Goal: Navigation & Orientation: Find specific page/section

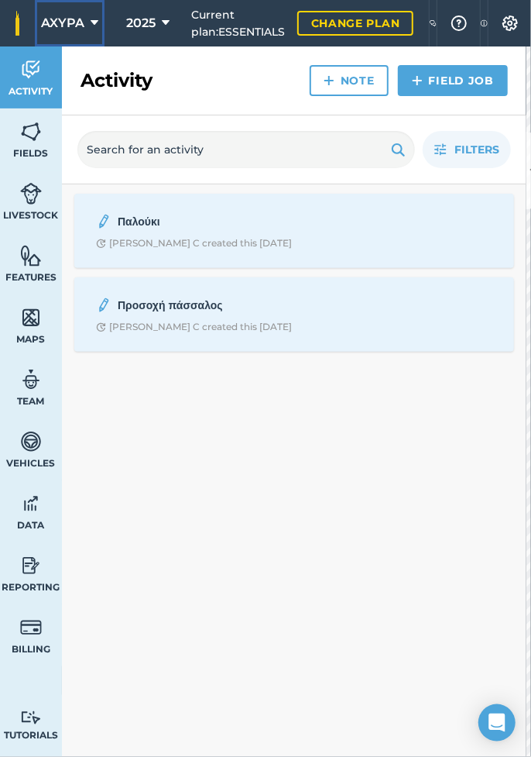
click at [66, 23] on span "AXYPA" at bounding box center [62, 23] width 43 height 19
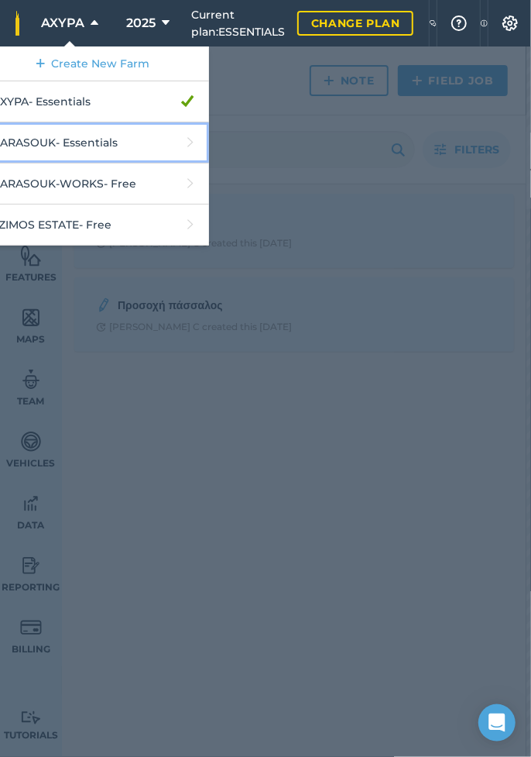
click at [35, 146] on link "KARASOUK - Essentials" at bounding box center [93, 142] width 232 height 41
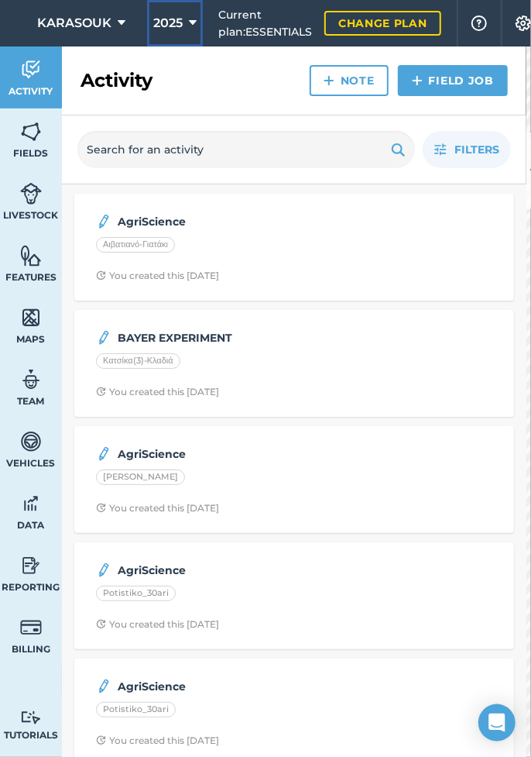
click at [174, 26] on span "2025" at bounding box center [167, 23] width 29 height 19
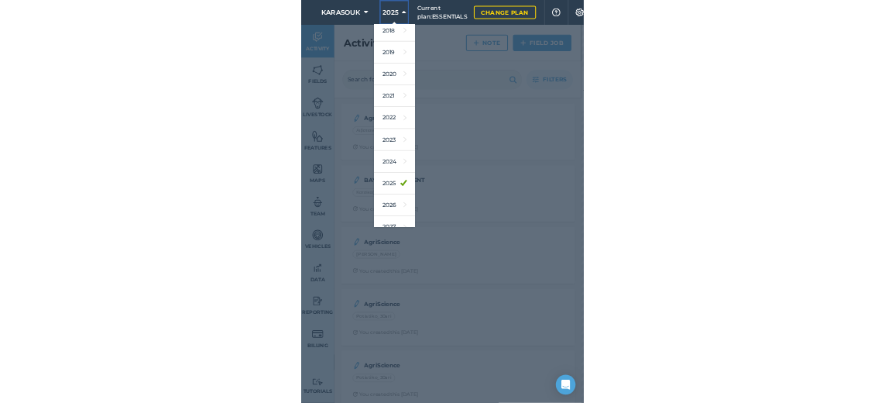
scroll to position [68, 0]
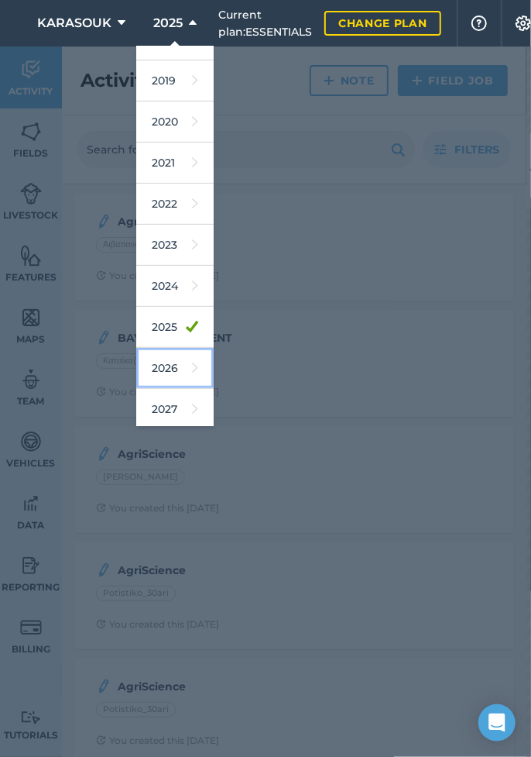
click at [163, 366] on link "2026" at bounding box center [174, 368] width 77 height 41
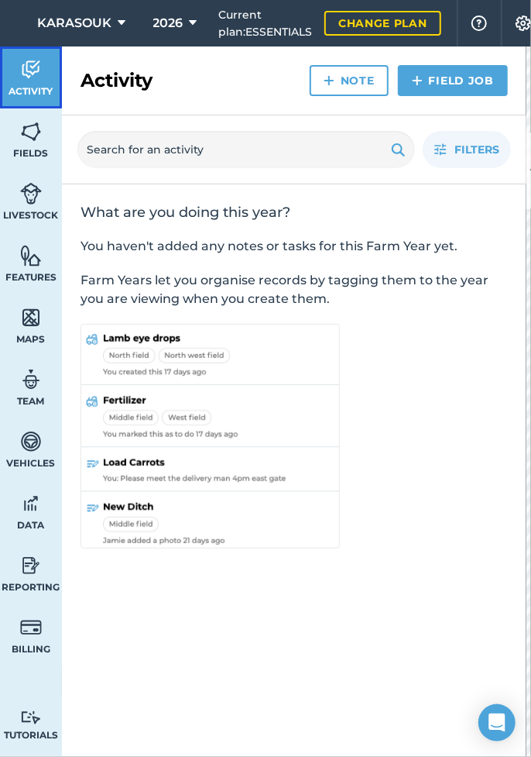
click at [29, 76] on img at bounding box center [31, 69] width 22 height 23
click at [25, 151] on span "Fields" at bounding box center [31, 153] width 62 height 12
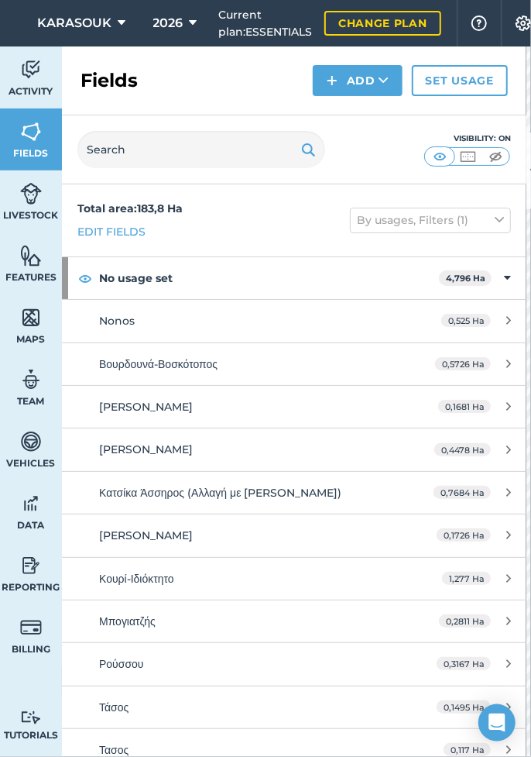
click at [513, 170] on div "Visibility: On" at bounding box center [294, 149] width 465 height 69
click at [513, 166] on div "Visibility: On" at bounding box center [294, 149] width 465 height 69
click at [517, 175] on div "Visibility: On" at bounding box center [294, 149] width 465 height 69
click at [36, 88] on span "Activity" at bounding box center [31, 91] width 62 height 12
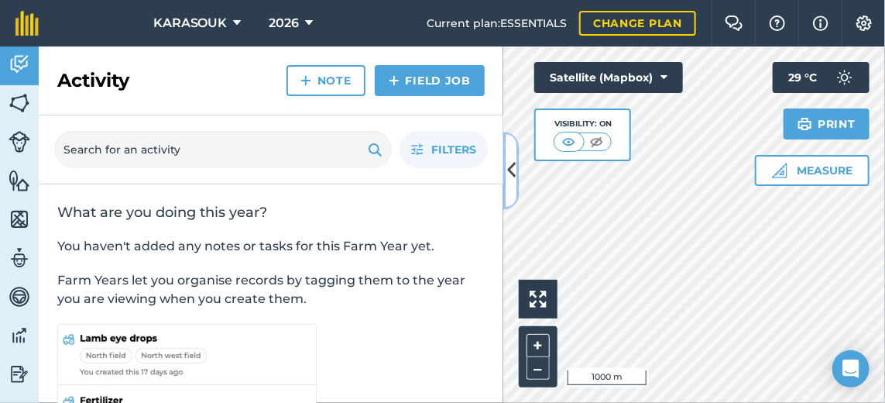
click at [518, 174] on button at bounding box center [510, 170] width 15 height 77
